Goal: Complete application form: Complete application form

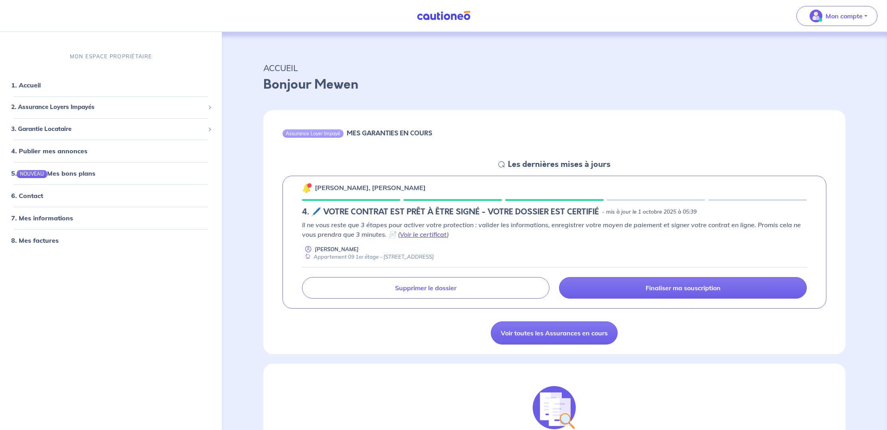
click at [423, 236] on link "Voir le certificat" at bounding box center [423, 234] width 47 height 8
click at [433, 234] on link "Voir le certificat" at bounding box center [423, 234] width 47 height 8
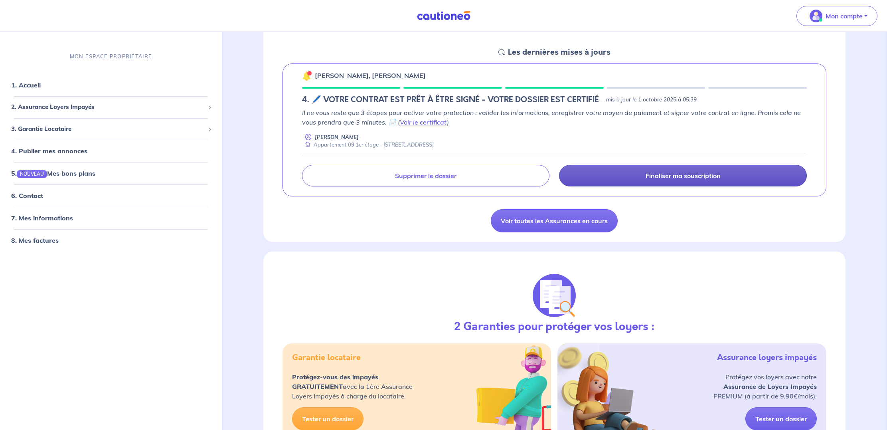
scroll to position [109, 0]
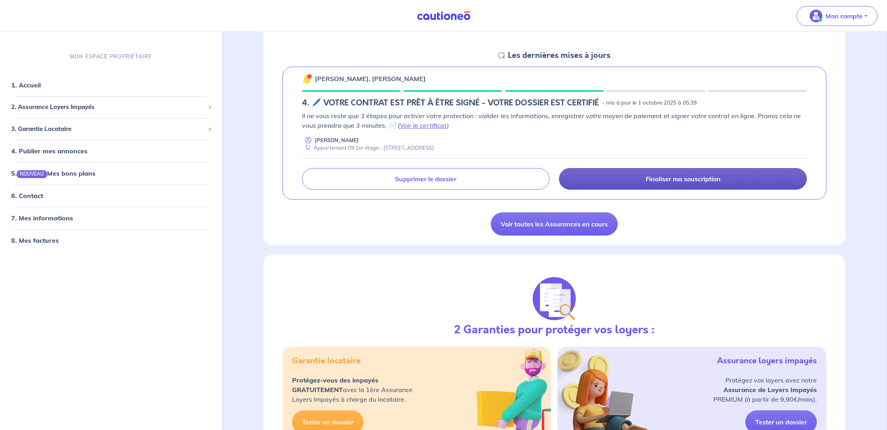
click at [697, 178] on p "Finaliser ma souscription" at bounding box center [683, 179] width 75 height 8
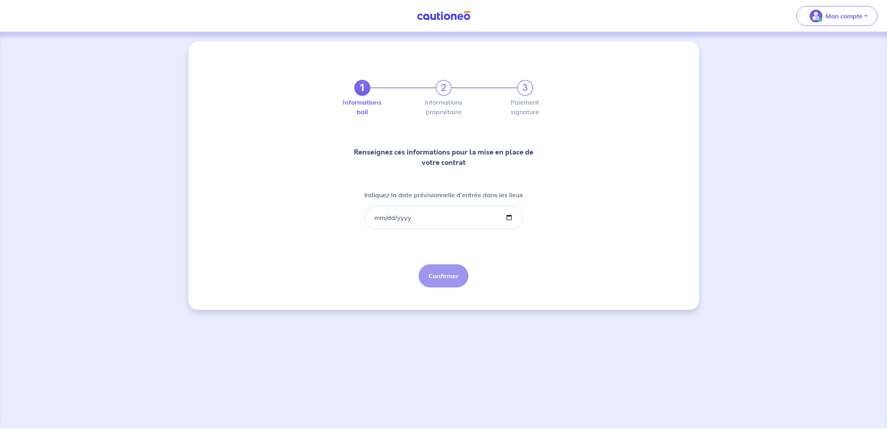
scroll to position [0, 0]
click at [413, 217] on input "Indiquez la date prévisionnelle d'entrée dans les lieux" at bounding box center [443, 217] width 159 height 23
type input "[DATE]"
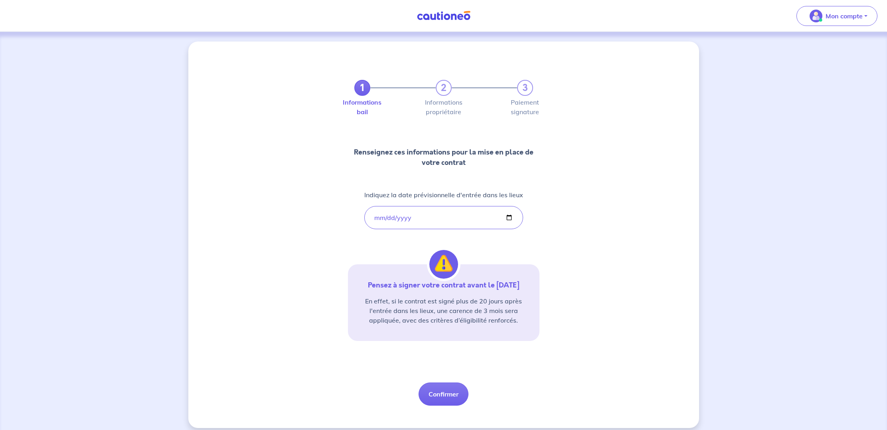
click at [562, 256] on div "1 2 3 Informations bail Informations propriétaire Paiement signature Renseignez…" at bounding box center [443, 234] width 511 height 386
click at [448, 395] on button "Confirmer" at bounding box center [444, 393] width 50 height 23
select select "FR"
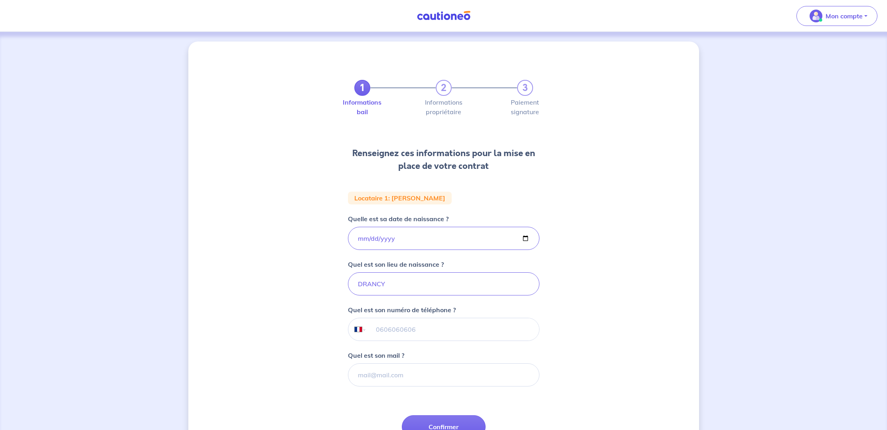
click at [439, 325] on input "tel" at bounding box center [452, 329] width 172 height 22
type input "06 08 28 56 00"
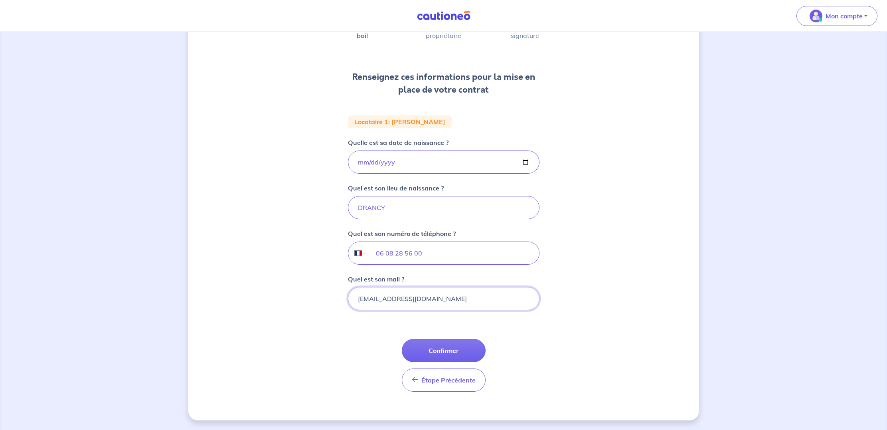
scroll to position [76, 0]
type input "[EMAIL_ADDRESS][DOMAIN_NAME]"
click at [447, 352] on button "Confirmer" at bounding box center [444, 350] width 84 height 23
select select "FR"
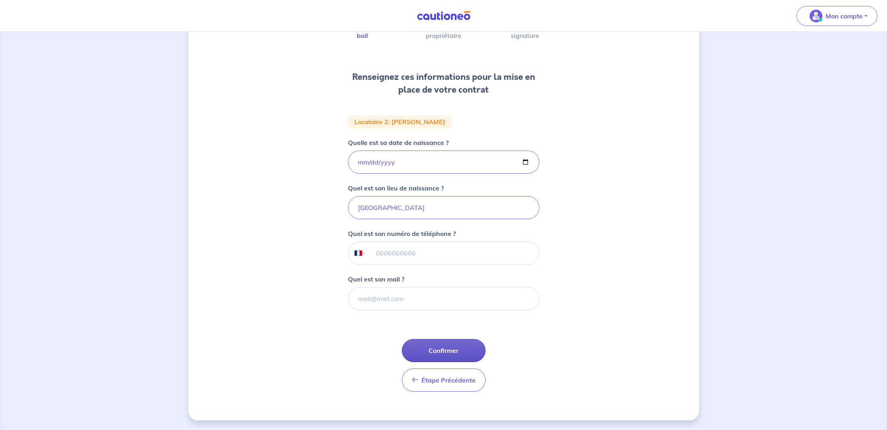
click at [444, 351] on button "Confirmer" at bounding box center [444, 350] width 84 height 23
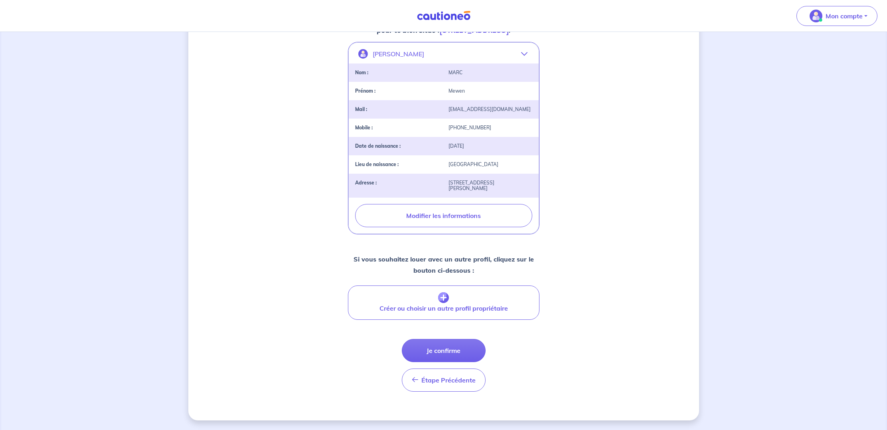
scroll to position [162, 0]
click at [449, 348] on button "Je confirme" at bounding box center [444, 350] width 84 height 23
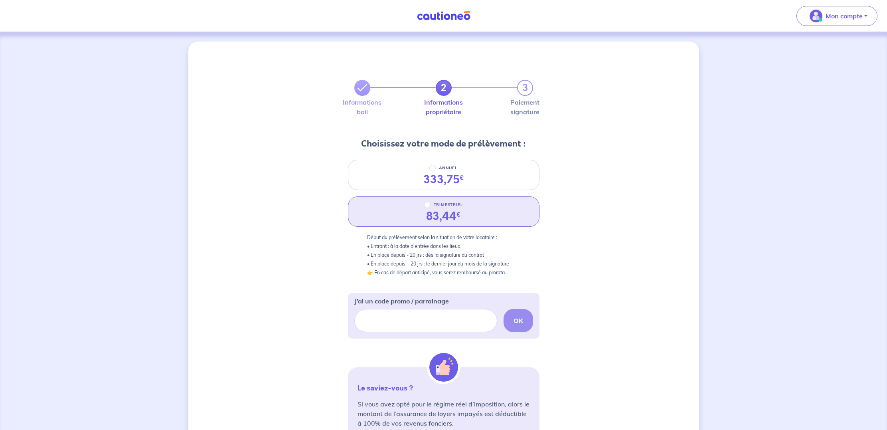
click at [427, 205] on input "TRIMESTRIEL" at bounding box center [427, 204] width 6 height 6
radio input "true"
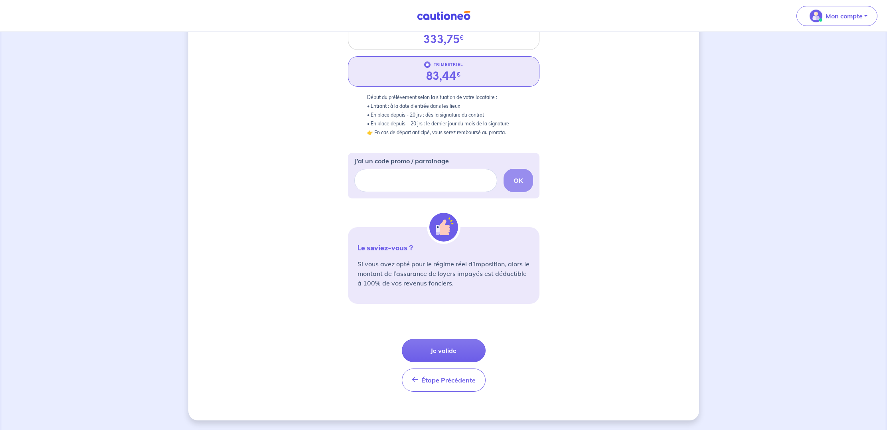
scroll to position [140, 0]
click at [441, 348] on button "Je valide" at bounding box center [444, 350] width 84 height 23
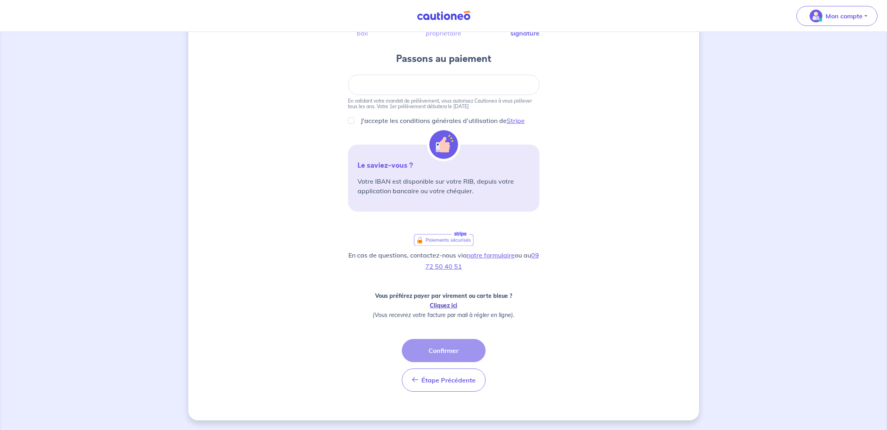
scroll to position [79, 0]
click at [447, 306] on link "Cliquez ici" at bounding box center [444, 305] width 28 height 7
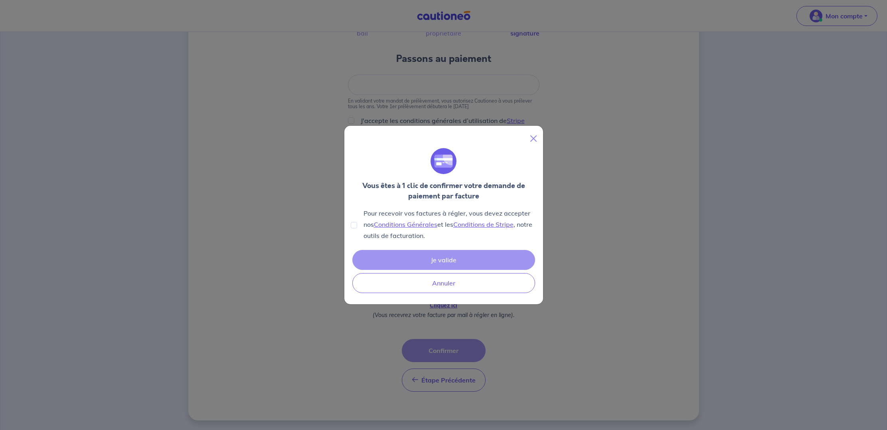
click at [354, 225] on input "Pour recevoir vos factures à régler, vous devez accepter nos Conditions Général…" at bounding box center [354, 225] width 6 height 6
checkbox input "true"
click at [444, 259] on button "Je valide" at bounding box center [443, 260] width 183 height 20
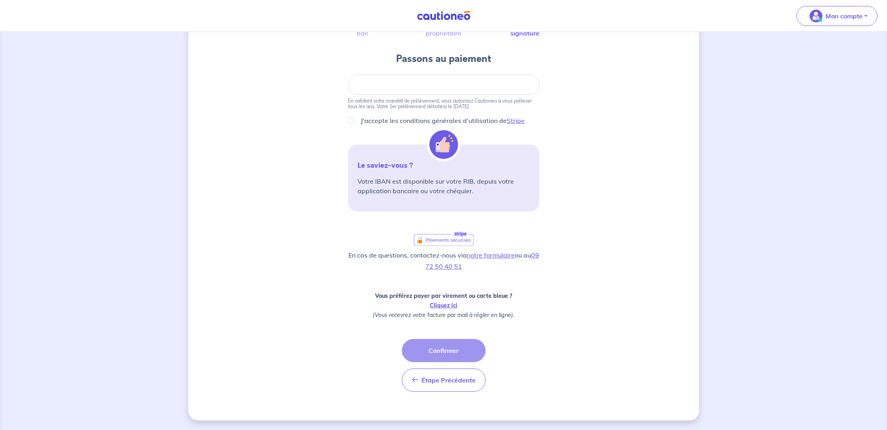
scroll to position [0, 0]
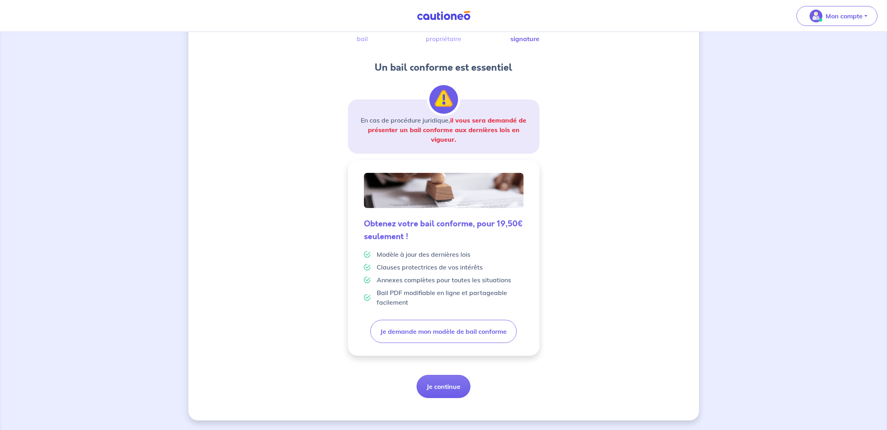
scroll to position [73, 0]
click at [445, 387] on button "Je continue" at bounding box center [444, 386] width 54 height 23
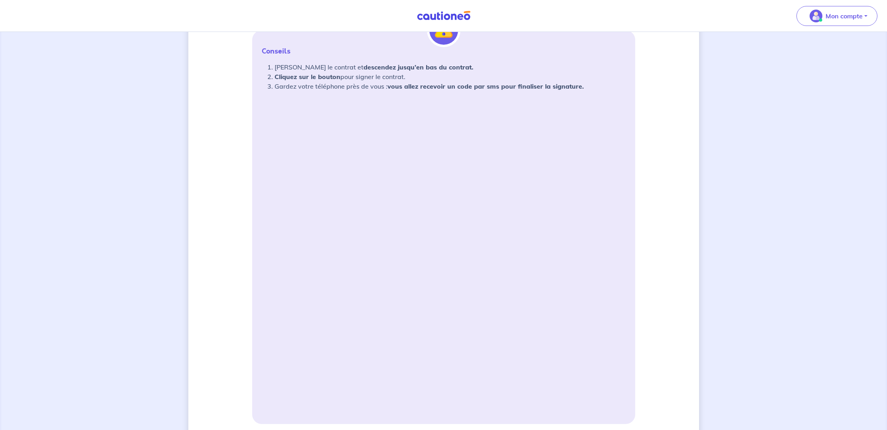
scroll to position [136, 0]
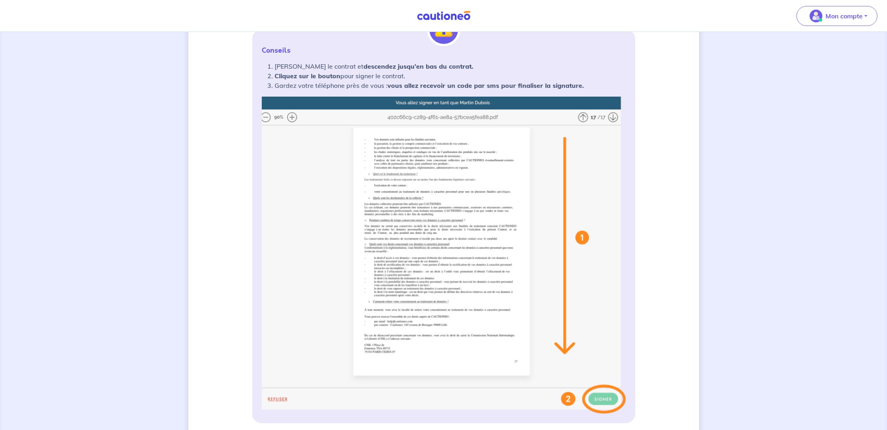
click at [295, 116] on img at bounding box center [444, 255] width 364 height 317
click at [293, 117] on img at bounding box center [444, 255] width 364 height 317
click at [290, 117] on img at bounding box center [444, 255] width 364 height 317
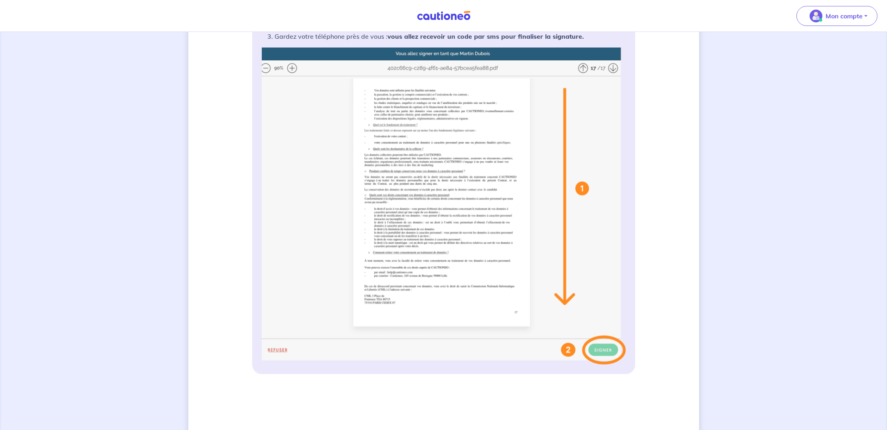
scroll to position [180, 0]
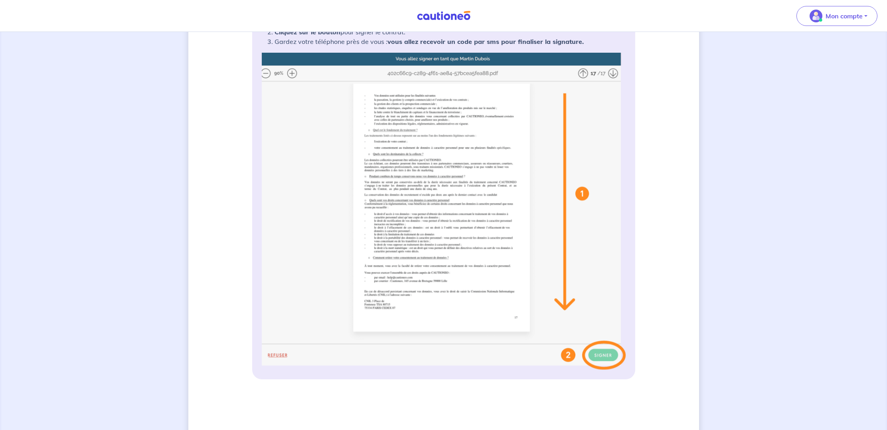
click at [446, 202] on img at bounding box center [444, 211] width 364 height 317
click at [567, 355] on img at bounding box center [444, 211] width 364 height 317
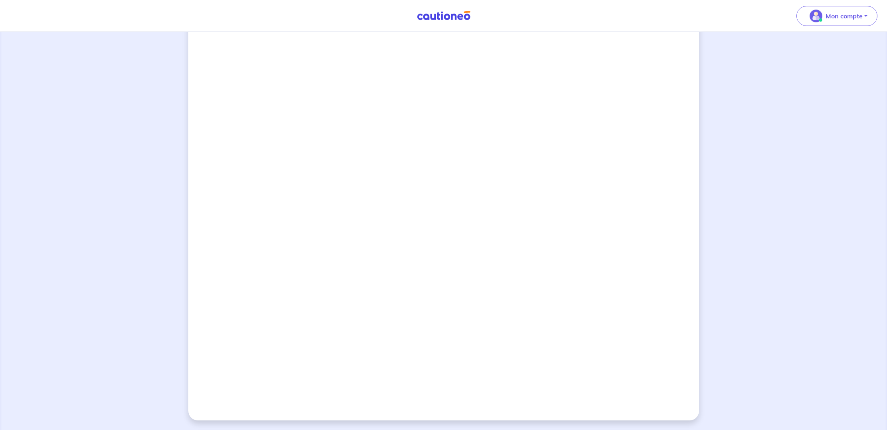
scroll to position [569, 0]
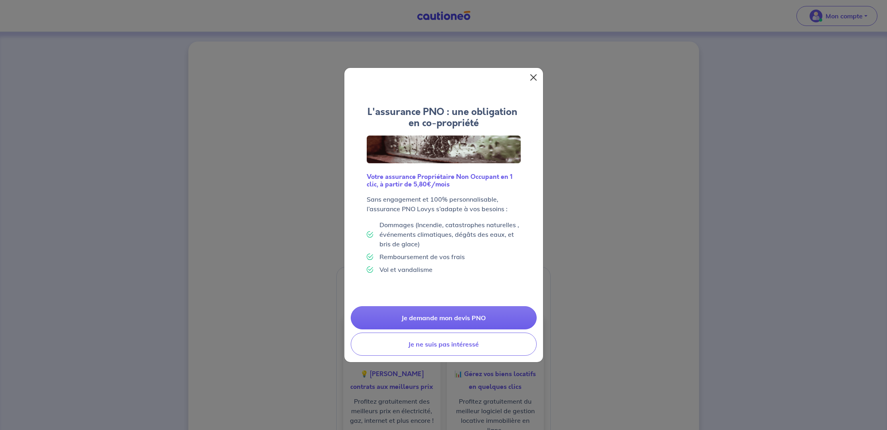
click at [531, 75] on button "Close" at bounding box center [533, 77] width 13 height 13
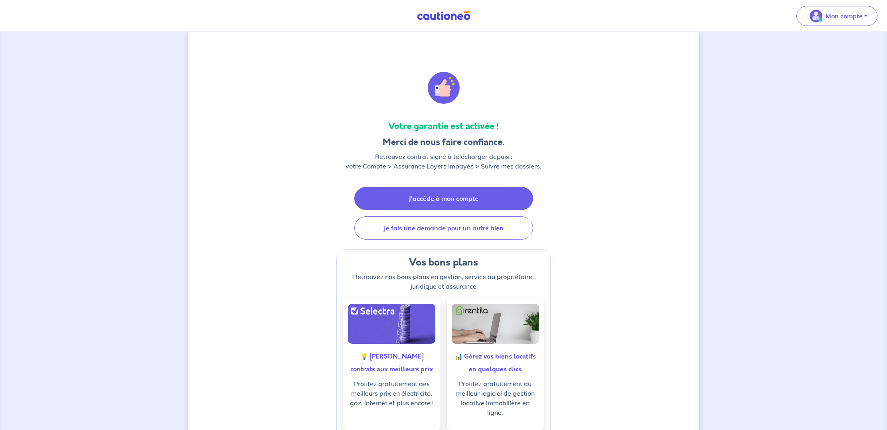
scroll to position [15, 0]
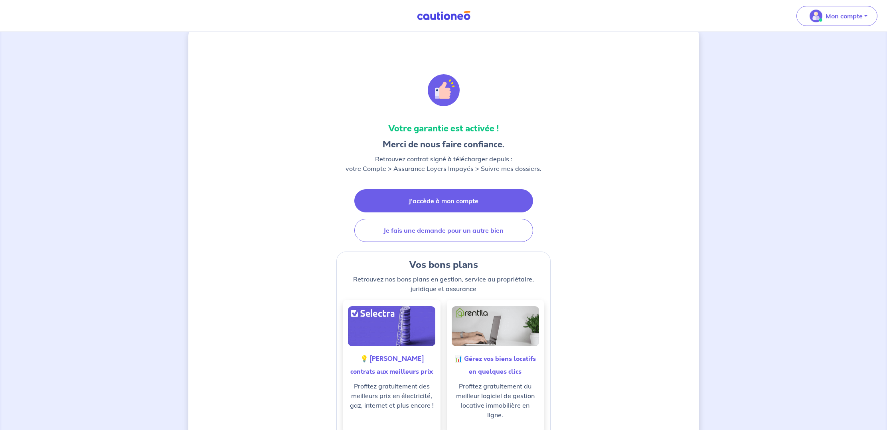
click at [468, 203] on link "J'accède à mon compte" at bounding box center [443, 200] width 179 height 23
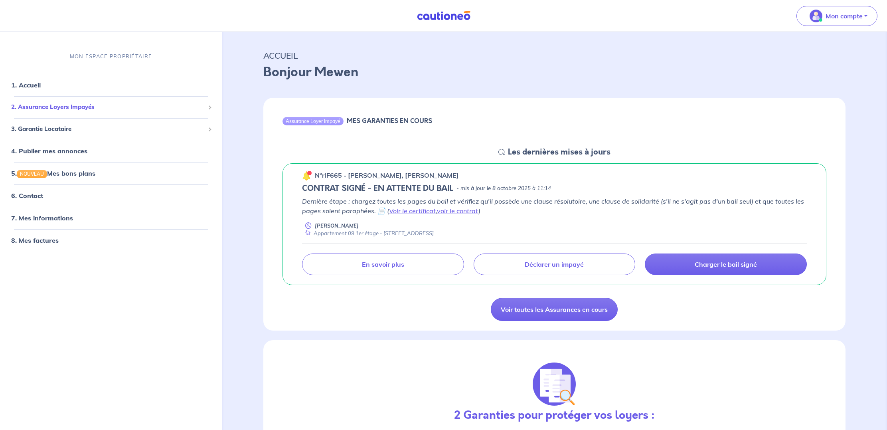
scroll to position [12, 0]
click at [468, 212] on link "voir le contrat" at bounding box center [457, 211] width 41 height 8
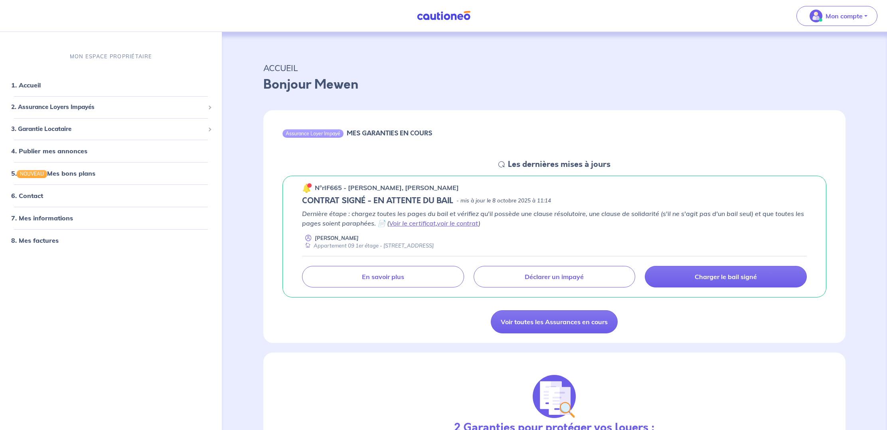
scroll to position [0, 0]
